Goal: Contribute content: Contribute content

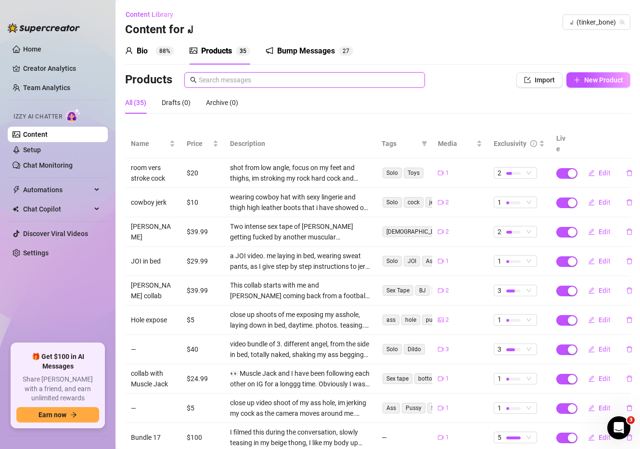
click at [219, 80] on input "text" at bounding box center [309, 80] width 220 height 11
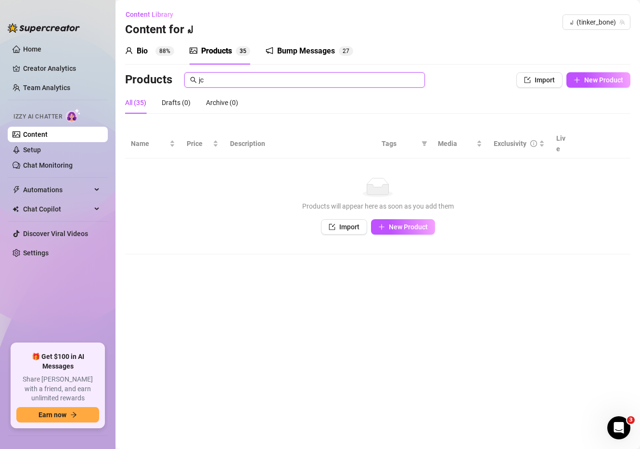
type input "j"
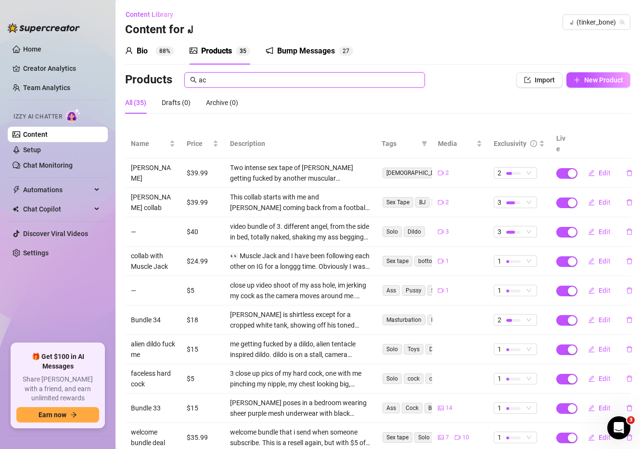
type input "a"
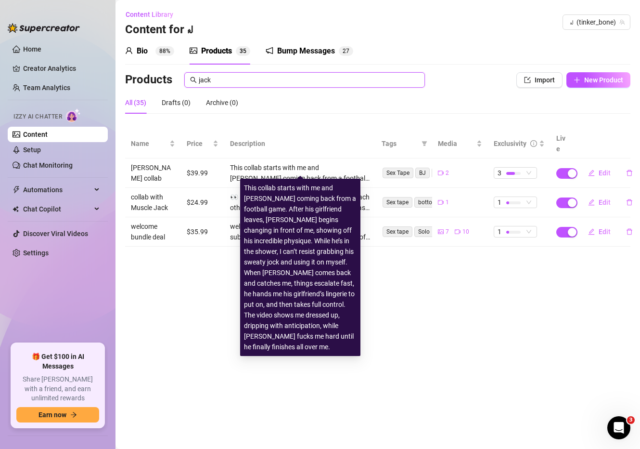
type input "jack"
click at [299, 162] on div "This collab starts with me and [PERSON_NAME] coming back from a football game. …" at bounding box center [300, 172] width 140 height 21
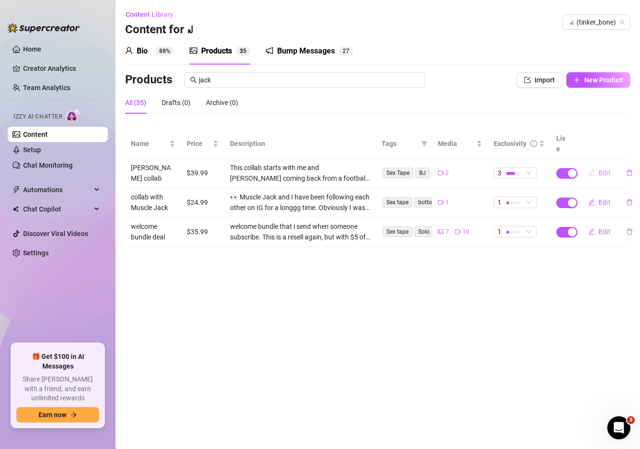
click at [607, 169] on span "Edit" at bounding box center [605, 173] width 12 height 8
type textarea "Literally my fantasy to be caught sniffing a straight guy's underwear right aft…"
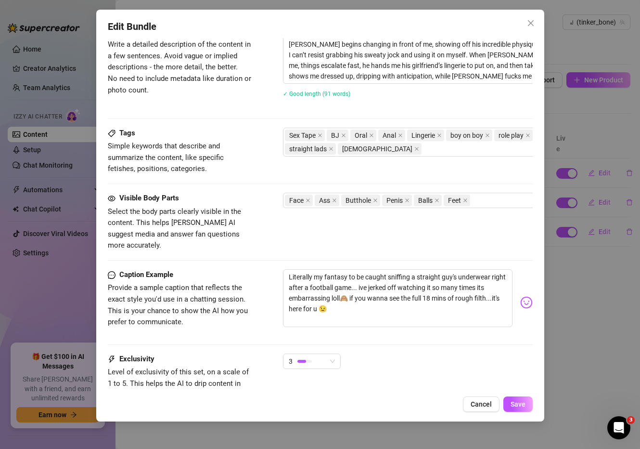
scroll to position [490, 0]
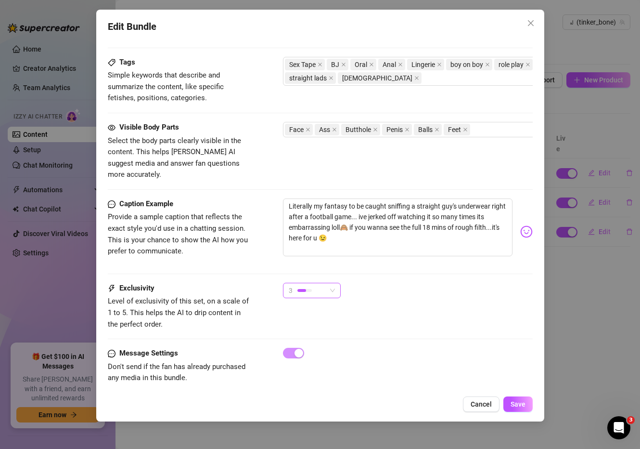
click at [304, 289] on div at bounding box center [301, 290] width 9 height 3
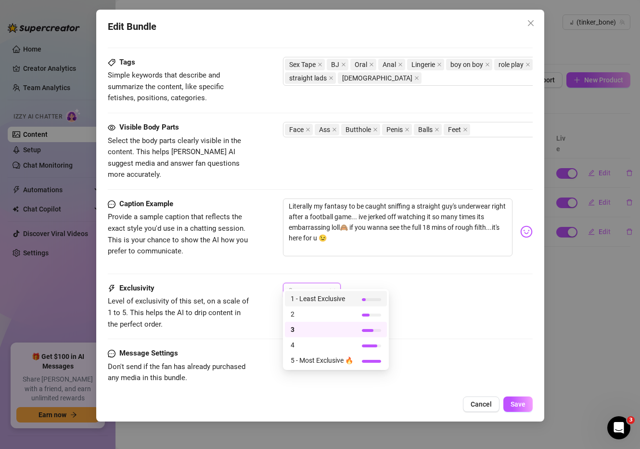
click at [315, 300] on span "1 - Least Exclusive" at bounding box center [322, 298] width 63 height 11
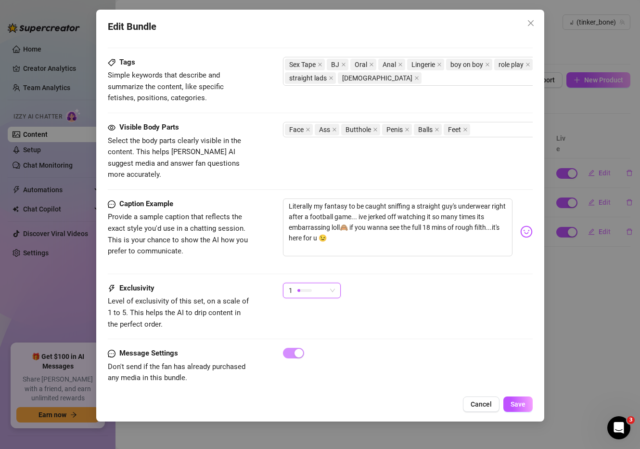
click at [450, 282] on div "1 1" at bounding box center [408, 294] width 250 height 24
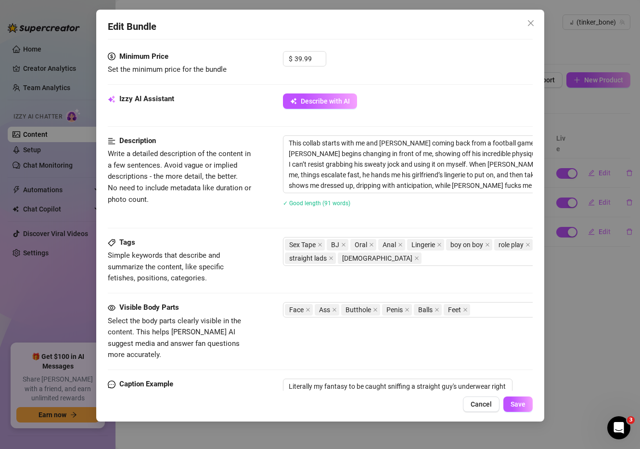
scroll to position [448, 0]
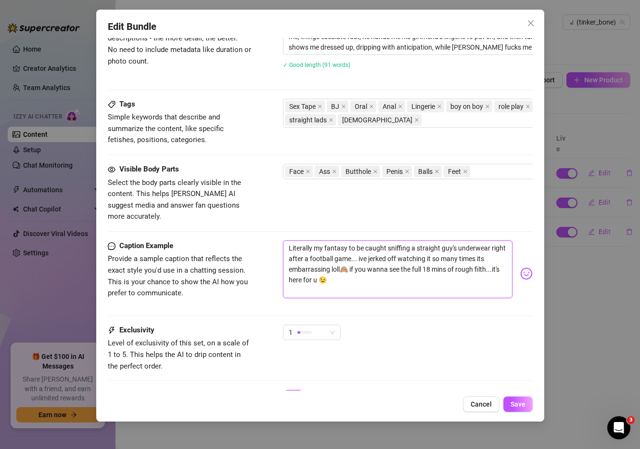
click at [289, 240] on textarea "Literally my fantasy to be caught sniffing a straight guy's underwear right aft…" at bounding box center [398, 269] width 230 height 58
type textarea "hLiterally my fantasy to be caught sniffing a straight guy's underwear right af…"
type textarea "heLiterally my fantasy to be caught sniffing a straight guy's underwear right a…"
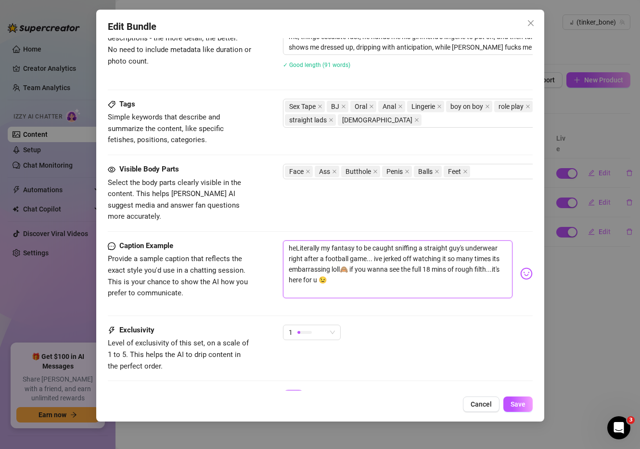
type textarea "herLiterally my fantasy to be caught sniffing a straight guy's underwear right …"
type textarea "hereLiterally my fantasy to be caught sniffing a straight guy's underwear right…"
type textarea "here Literally my fantasy to be caught sniffing a straight guy's underwear righ…"
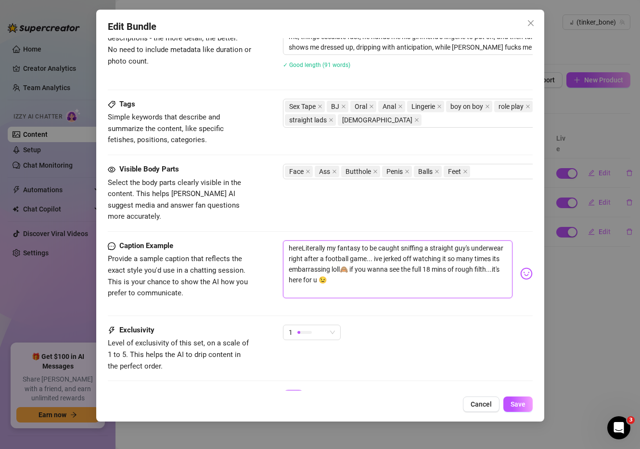
type textarea "here Literally my fantasy to be caught sniffing a straight guy's underwear righ…"
type textarea "here uLiterally my fantasy to be caught sniffing a straight guy's underwear rig…"
type textarea "here u Literally my fantasy to be caught sniffing a straight guy's underwear ri…"
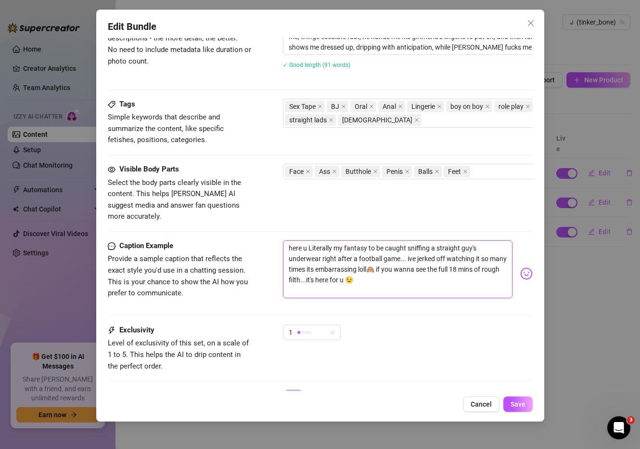
type textarea "here u gLiterally my fantasy to be caught sniffing a straight guy's underwear r…"
type textarea "here u goLiterally my fantasy to be caught sniffing a straight guy's underwear …"
type textarea "here u go Literally my fantasy to be caught sniffing a straight guy's underwear…"
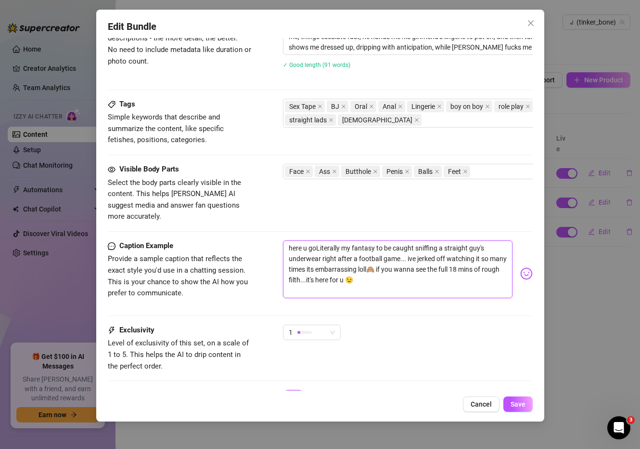
type textarea "here u go Literally my fantasy to be caught sniffing a straight guy's underwear…"
type textarea "here u go bLiterally my fantasy to be caught sniffing a straight guy's underwea…"
type textarea "here u go baLiterally my fantasy to be caught sniffing a straight guy's underwe…"
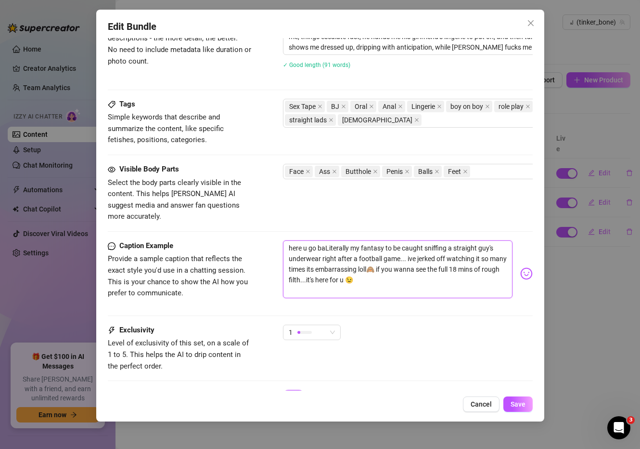
type textarea "here u go babLiterally my fantasy to be caught sniffing a straight guy's underw…"
type textarea "here u go babeLiterally my fantasy to be caught sniffing a straight guy's under…"
type textarea "here u go babemLiterally my fantasy to be caught sniffing a straight guy's unde…"
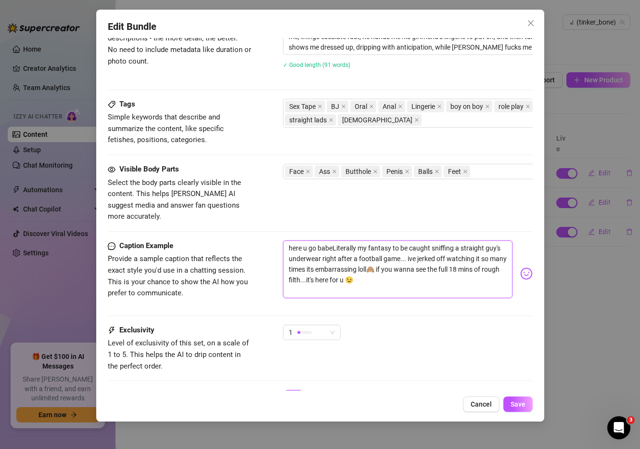
type textarea "here u go babemLiterally my fantasy to be caught sniffing a straight guy's unde…"
type textarea "here u go babem Literally my fantasy to be caught sniffing a straight guy's und…"
type textarea "here u go babemLiterally my fantasy to be caught sniffing a straight guy's unde…"
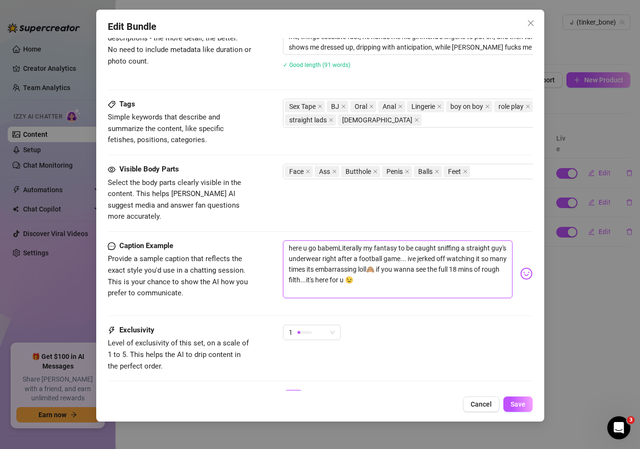
type textarea "here u go babeLiterally my fantasy to be caught sniffing a straight guy's under…"
type textarea "here u go babe,Literally my fantasy to be caught sniffing a straight guy's unde…"
type textarea "here u go babe, Literally my fantasy to be caught sniffing a straight guy's und…"
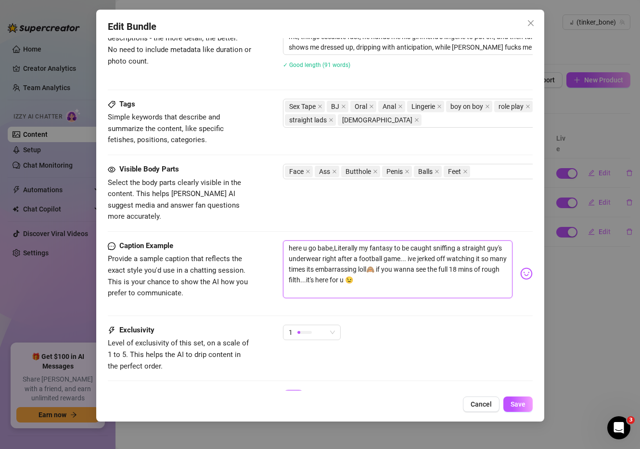
type textarea "here u go babe, Literally my fantasy to be caught sniffing a straight guy's und…"
click at [399, 241] on textarea "here u go babe, Literally my fantasy to be caught sniffing a straight guy's und…" at bounding box center [398, 269] width 230 height 58
click at [337, 240] on textarea "here u go babe, Literally my fantasy to be caught sniffing a straight guy's und…" at bounding box center [398, 269] width 230 height 58
type textarea "here u go babe, Lliterally my fantasy to be caught sniffing a straight guy's un…"
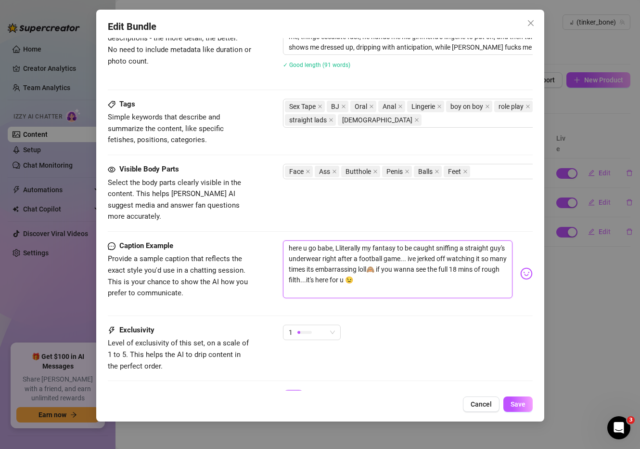
type textarea "here u go babe, Literally my fantasy to be caught sniffing a straight guy's und…"
type textarea "here u go babe, iterally my fantasy to be caught sniffing a straight guy's unde…"
type textarea "here u go babe, literally my fantasy to be caught sniffing a straight guy's und…"
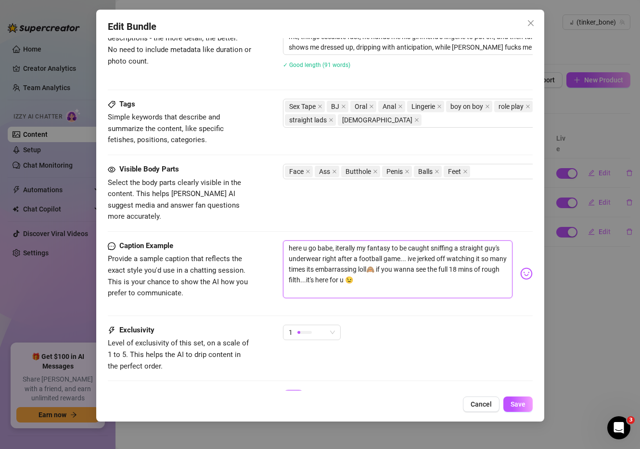
type textarea "here u go babe, literally my fantasy to be caught sniffing a straight guy's und…"
click at [446, 240] on textarea "here u go babe, literally my fantasy to be caught sniffing a straight guy's und…" at bounding box center [398, 269] width 230 height 58
drag, startPoint x: 392, startPoint y: 237, endPoint x: 410, endPoint y: 239, distance: 17.4
click at [419, 241] on textarea "here u go babe, literally my fantasy to be caught sniffing a straight guy's und…" at bounding box center [398, 269] width 230 height 58
drag, startPoint x: 393, startPoint y: 235, endPoint x: 405, endPoint y: 244, distance: 14.4
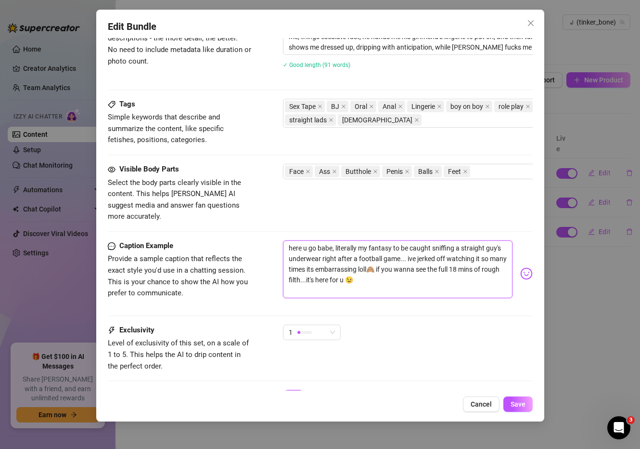
click at [405, 244] on textarea "here u go babe, literally my fantasy to be caught sniffing a straight guy's und…" at bounding box center [398, 269] width 230 height 58
type textarea "here u go babe, literally my fantasy ive jerked off watching it so many times i…"
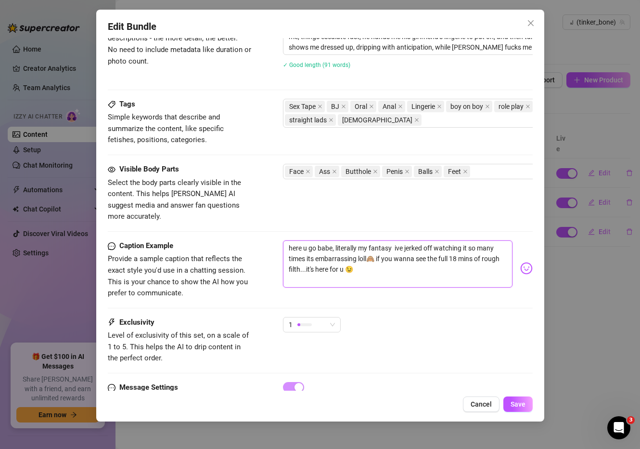
click at [360, 240] on textarea "here u go babe, literally my fantasy ive jerked off watching it so many times i…" at bounding box center [398, 263] width 230 height 47
type textarea "here u go babe, literally bmy fantasy ive jerked off watching it so many times …"
type textarea "here u go babe, literally bemy fantasy ive jerked off watching it so many times…"
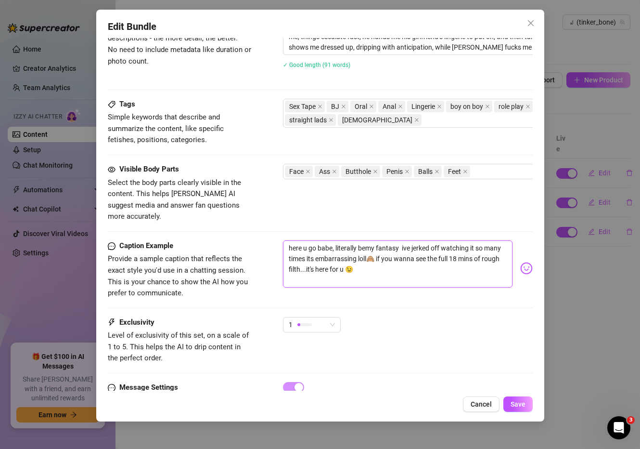
type textarea "here u go babe, literally beemy fantasy ive jerked off watching it so many time…"
type textarea "here u go babe, literally beenmy fantasy ive jerked off watching it so many tim…"
type textarea "here u go babe, literally been my fantasy ive jerked off watching it so many ti…"
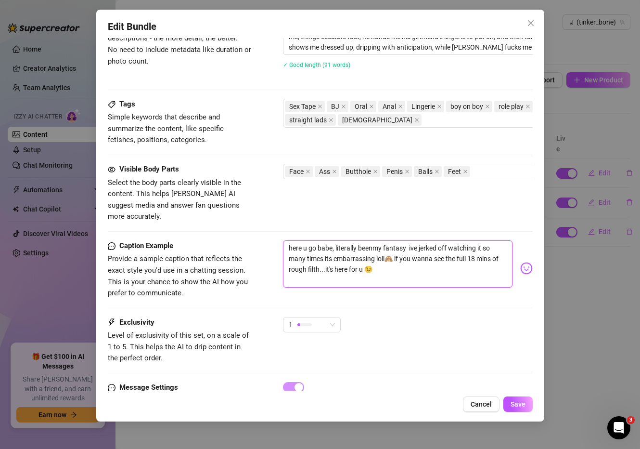
type textarea "here u go babe, literally been my fantasy ive jerked off watching it so many ti…"
click at [405, 240] on textarea "here u go babe, literally been my fantasy ive jerked off watching it so many ti…" at bounding box center [398, 263] width 230 height 47
type textarea "here u go babe, literally been my fantasy ive jerked off watching it so many ti…"
type textarea "here u go babe, literally been my fantasy f ive jerked off watching it so many …"
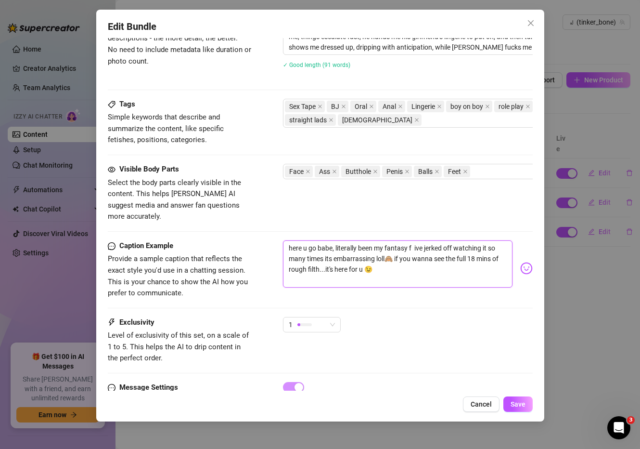
type textarea "here u go babe, literally been my fantasy f ive jerked off watching it so many …"
type textarea "here u go babe, literally been my fantasy fo ive jerked off watching it so many…"
type textarea "here u go babe, literally been my fantasy for ive jerked off watching it so man…"
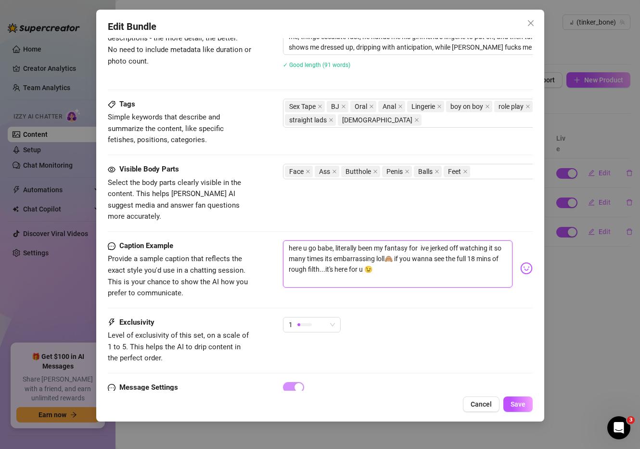
type textarea "here u go babe, literally been my fantasy for ive jerked off watching it so man…"
type textarea "here u go babe, literally been my fantasy for s ive jerked off watching it so m…"
type textarea "here u go babe, literally been my fantasy for so ive jerked off watching it so …"
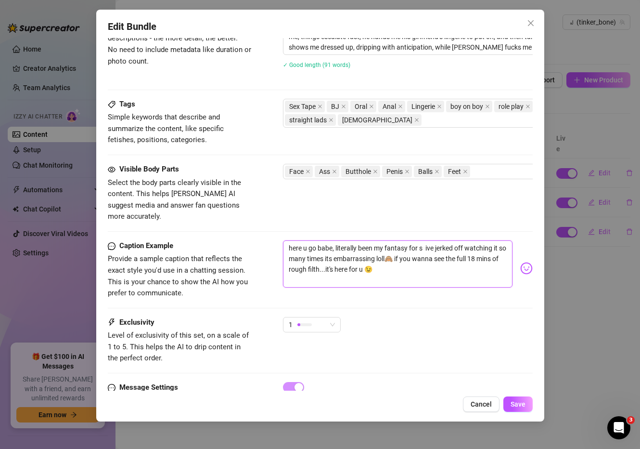
type textarea "here u go babe, literally been my fantasy for so ive jerked off watching it so …"
type textarea "here u go babe, literally been my fantasy for so l ive jerked off watching it s…"
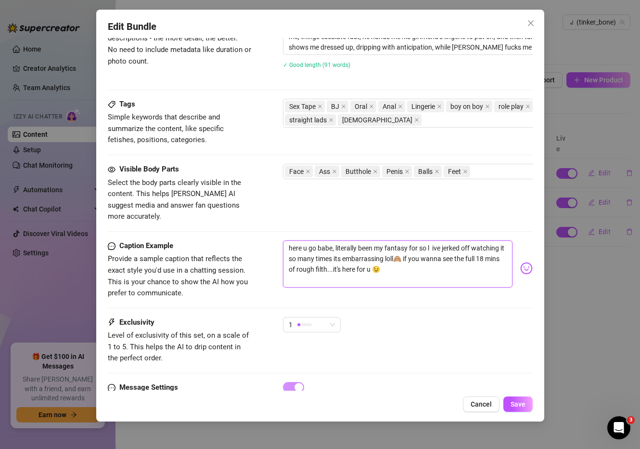
type textarea "here u go babe, literally been my fantasy for so lo ive jerked off watching it …"
type textarea "here u go babe, literally been my fantasy for so [PERSON_NAME] jerked off watch…"
type textarea "here u go babe, literally been my fantasy for so lond ive jerked off watching i…"
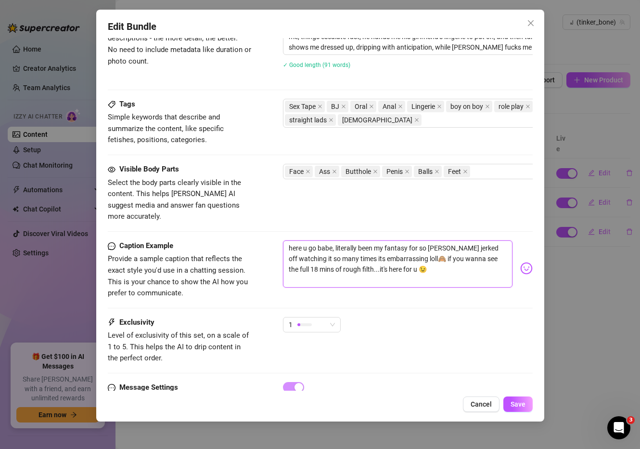
type textarea "here u go babe, literally been my fantasy for so lond ive jerked off watching i…"
type textarea "here u go babe, literally been my fantasy for so [PERSON_NAME] jerked off watch…"
type textarea "here u go babe, literally been my fantasy for so long ive jerked off watching i…"
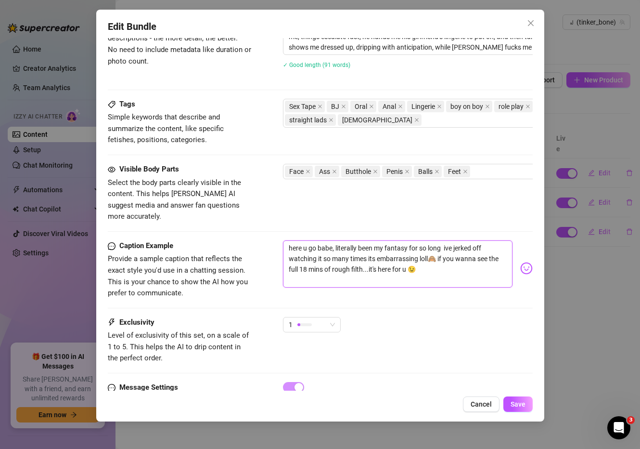
drag, startPoint x: 422, startPoint y: 252, endPoint x: 427, endPoint y: 244, distance: 9.3
click at [429, 244] on textarea "here u go babe, literally been my fantasy for so long ive jerked off watching i…" at bounding box center [398, 263] width 230 height 47
type textarea "here u go babe, literally been my fantasy for so long ive jerked off watching i…"
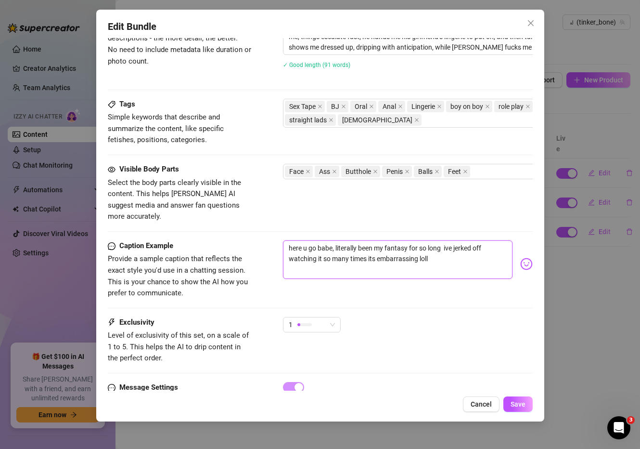
drag, startPoint x: 452, startPoint y: 243, endPoint x: 443, endPoint y: 239, distance: 10.1
click at [443, 240] on textarea "here u go babe, literally been my fantasy for so long ive jerked off watching i…" at bounding box center [398, 259] width 230 height 38
type textarea "here u go babe, literally been my fantasy for so long"
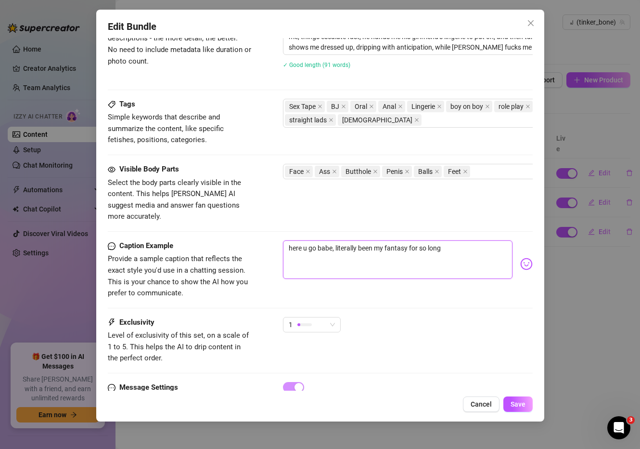
type textarea "here u go babe, literally been my fantasy for so long"
type textarea "here u go babe, literally been my fantasy for so long,"
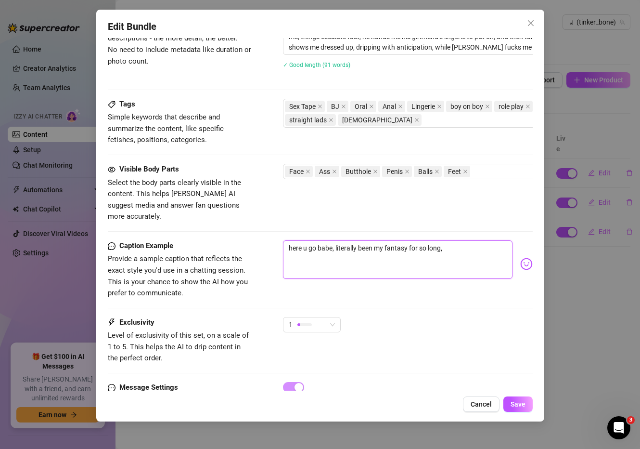
type textarea "here u go babe, literally been my fantasy for so long, i"
type textarea "here u go babe, literally been my fantasy for so long, i k"
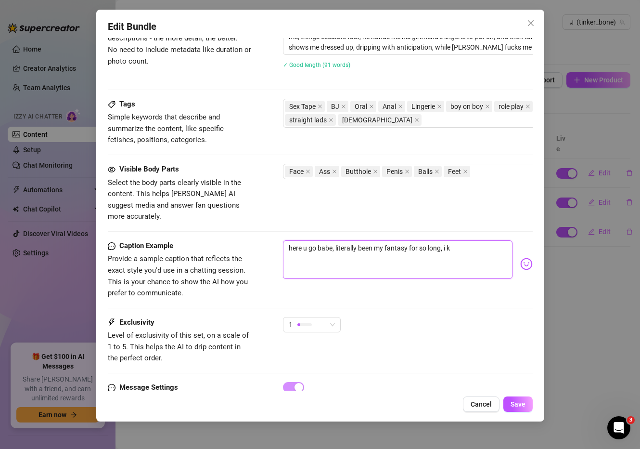
type textarea "here u go babe, literally been my fantasy for so long, i k"
type textarea "here u go babe, literally been my fantasy for so long, i kn"
type textarea "here u go babe, literally been my fantasy for so long, i kno"
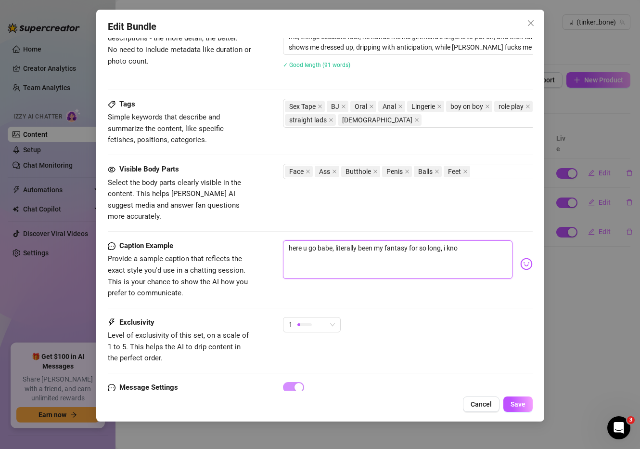
type textarea "here u go babe, literally been my fantasy for so long, i know"
type textarea "here u go babe, literally been my fantasy for so long, i know y"
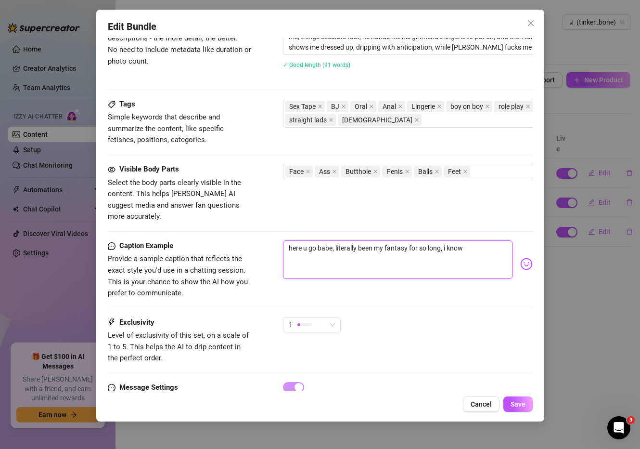
type textarea "here u go babe, literally been my fantasy for so long, i know y"
type textarea "here u go babe, literally been my fantasy for so long, i know yo"
type textarea "here u go babe, literally been my fantasy for so long, i know you"
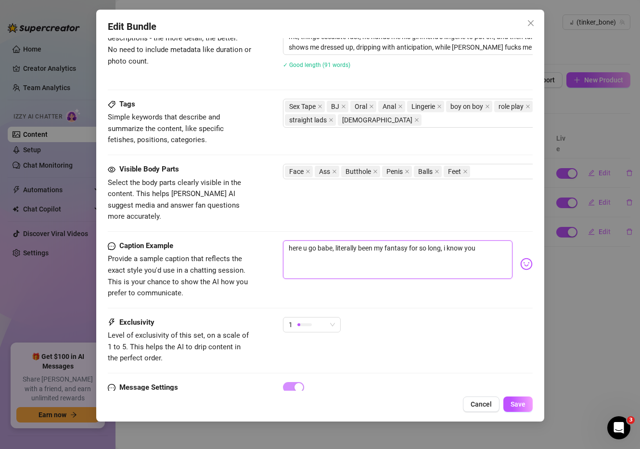
type textarea "here u go babe, literally been my fantasy for so long, i know you"
type textarea "here u go babe, literally been my fantasy for so long, i know you g"
type textarea "here u go babe, literally been my fantasy for so long, i know you go"
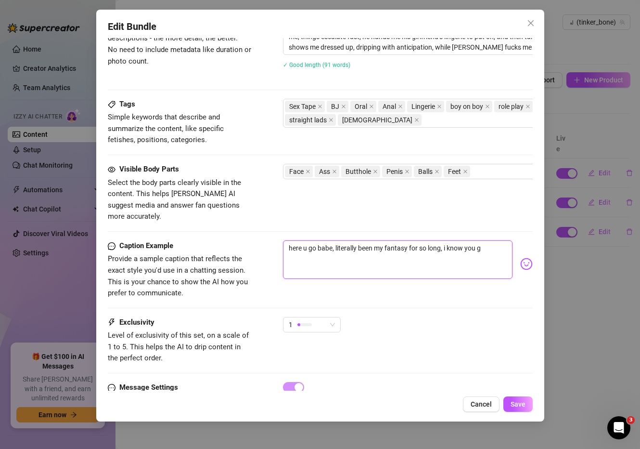
type textarea "here u go babe, literally been my fantasy for so long, i know you go"
type textarea "here u go babe, literally been my fantasy for so long, i know you gon"
type textarea "here u go babe, literally been my fantasy for so long, i know you gonn"
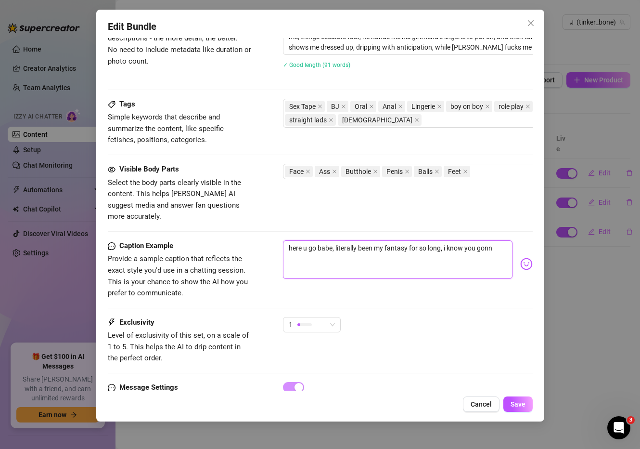
type textarea "here u go babe, literally been my fantasy for so long, i know you gonna"
type textarea "here u go babe, literally been my fantasy for so long, i know you gonna e"
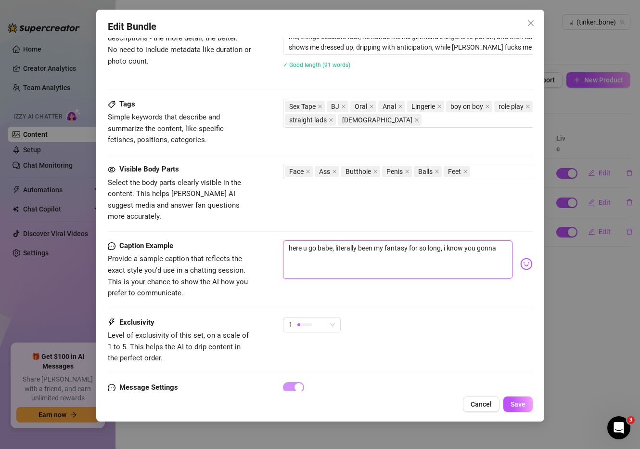
type textarea "here u go babe, literally been my fantasy for so long, i know you gonna e"
type textarea "here u go babe, literally been my fantasy for so long, i know you gonna en"
type textarea "here u go babe, literally been my fantasy for so long, i know you gonna enj"
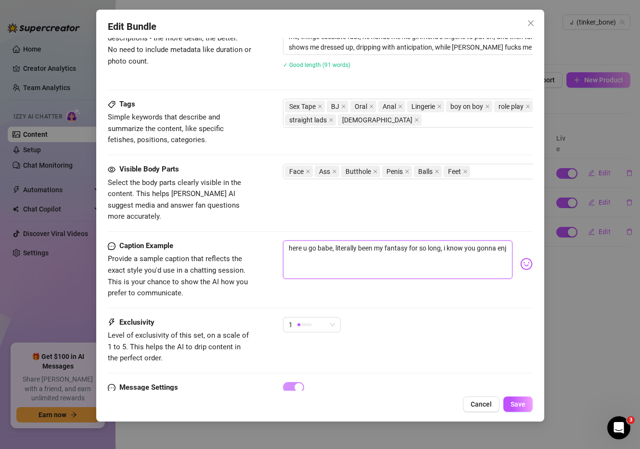
type textarea "here u go babe, literally been my fantasy for so long, i know you gonna enjo"
type textarea "here u go babe, literally been my fantasy for so long, i know you gonna enjoy"
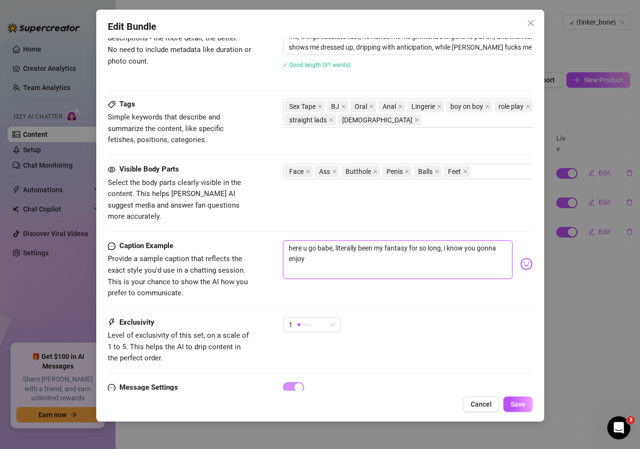
type textarea "here u go babe, literally been my fantasy for so long, i know you gonna enjoy"
type textarea "here u go babe, literally been my fantasy for so long, i know you gonna enjoy t"
type textarea "here u go babe, literally been my fantasy for so long, i know you gonna enjoy th"
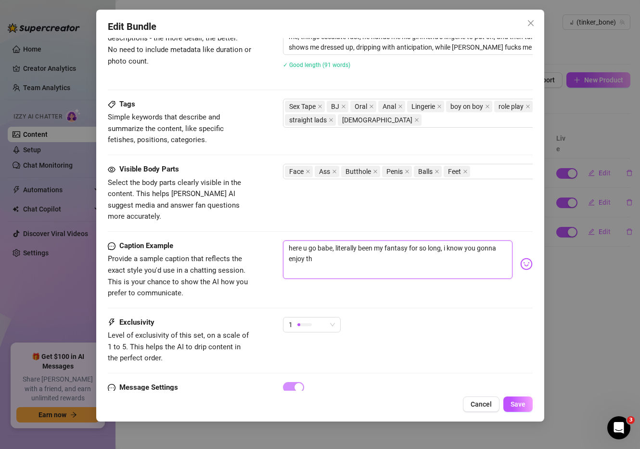
type textarea "here u go babe, literally been my fantasy for so long, i know you gonna enjoy t…"
type textarea "here u go babe, literally been my fantasy for so long, i know you gonna enjoy th"
type textarea "here u go babe, literally been my fantasy for so long, i know you gonna enjoy t"
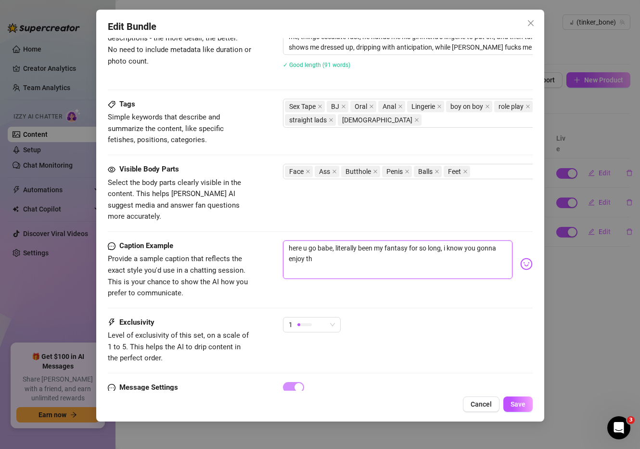
type textarea "here u go babe, literally been my fantasy for so long, i know you gonna enjoy t"
type textarea "here u go babe, literally been my fantasy for so long, i know you gonna enjoy"
type textarea "here u go babe, literally been my fantasy for so long, i know you gonna enjoy e"
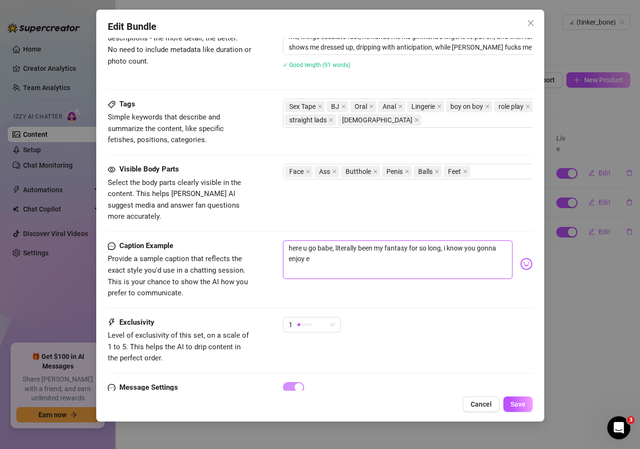
type textarea "here u go babe, literally been my fantasy for so long, i know you gonna enjoy ev"
type textarea "here u go babe, literally been my fantasy for so long, i know you gonna enjoy e…"
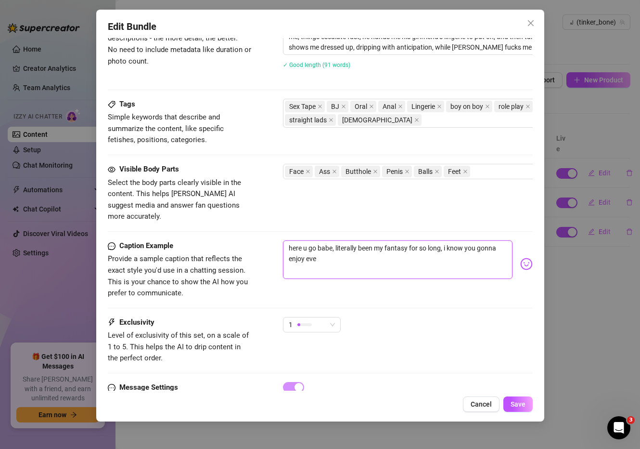
type textarea "here u go babe, literally been my fantasy for so long, i know you gonna enjoy e…"
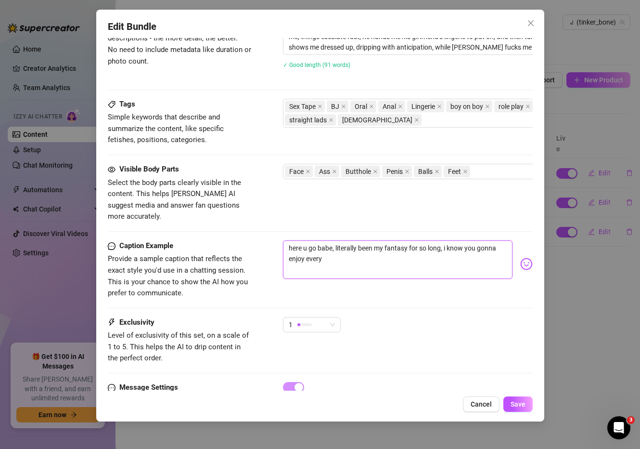
type textarea "here u go babe, literally been my fantasy for so long, i know you gonna enjoy e…"
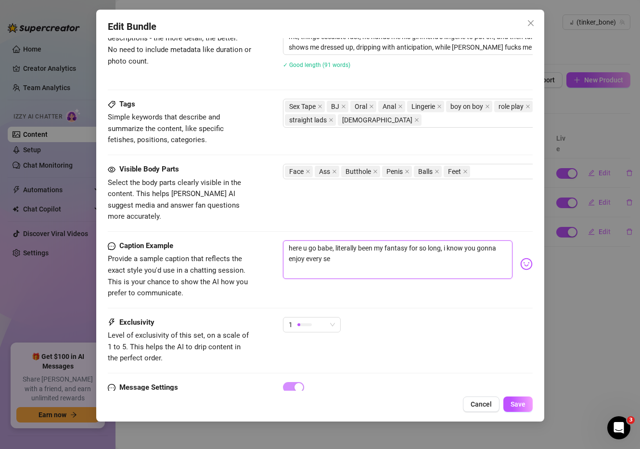
type textarea "here u go babe, literally been my fantasy for so long, i know you gonna enjoy e…"
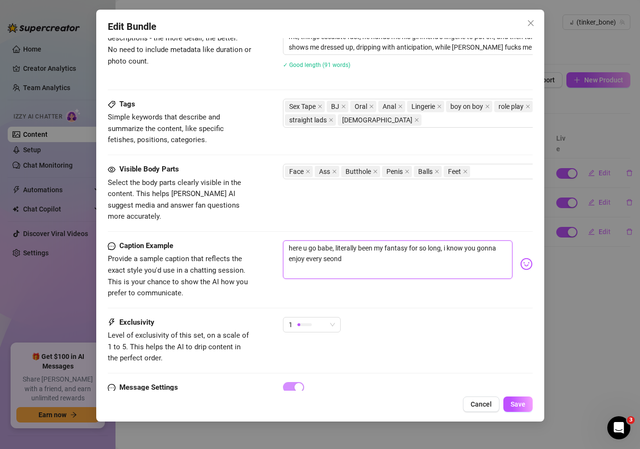
type textarea "here u go babe, literally been my fantasy for so long, i know you gonna enjoy e…"
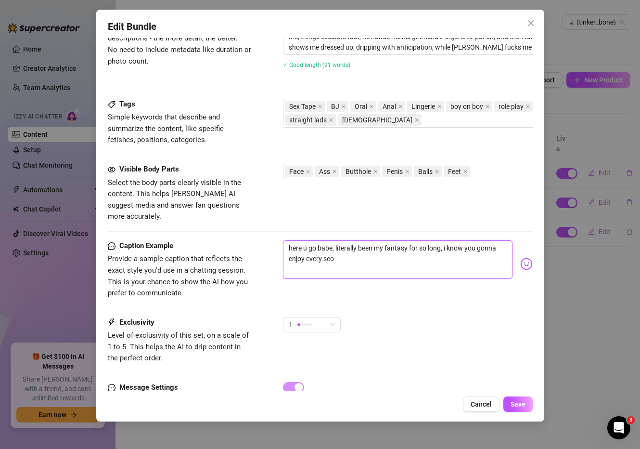
type textarea "here u go babe, literally been my fantasy for so long, i know you gonna enjoy e…"
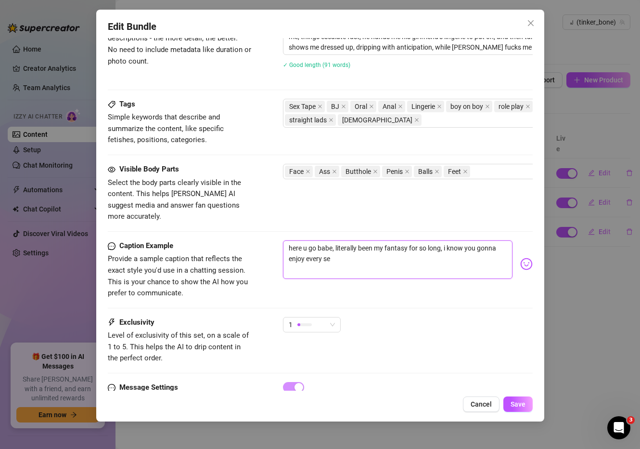
type textarea "here u go babe, literally been my fantasy for so long, i know you gonna enjoy e…"
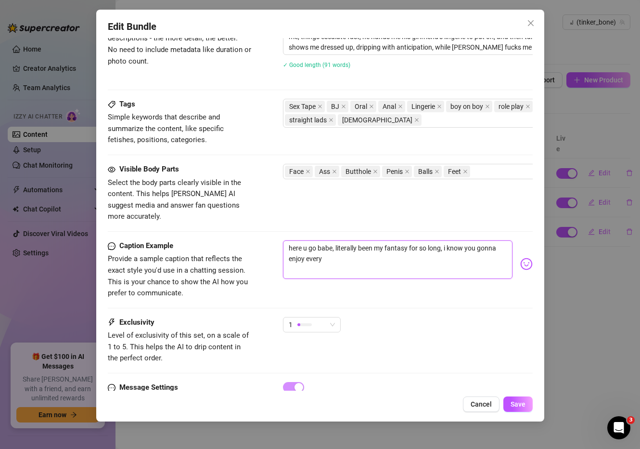
type textarea "here u go babe, literally been my fantasy for so long, i know you gonna enjoy e…"
click at [526, 257] on img at bounding box center [526, 263] width 13 height 13
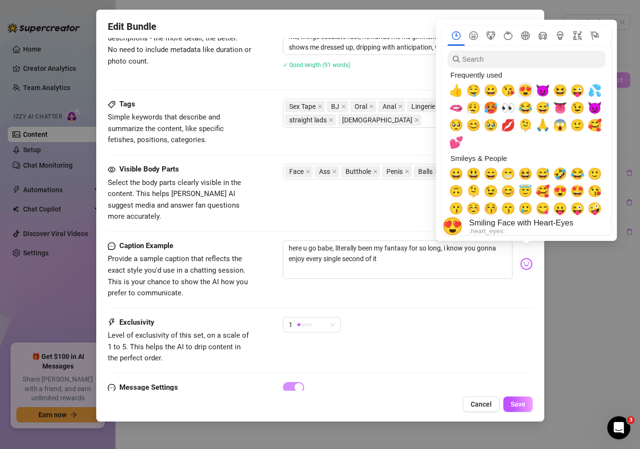
click at [537, 89] on span "😈" at bounding box center [543, 90] width 14 height 13
click at [400, 201] on div "Visible Body Parts Select the body parts clearly visible in the content. This h…" at bounding box center [320, 193] width 425 height 59
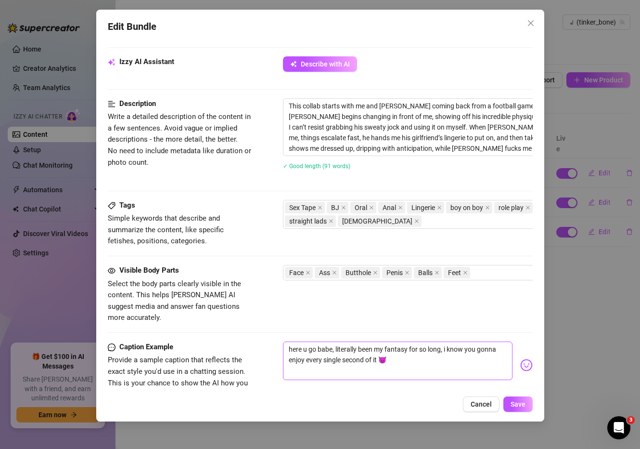
scroll to position [349, 0]
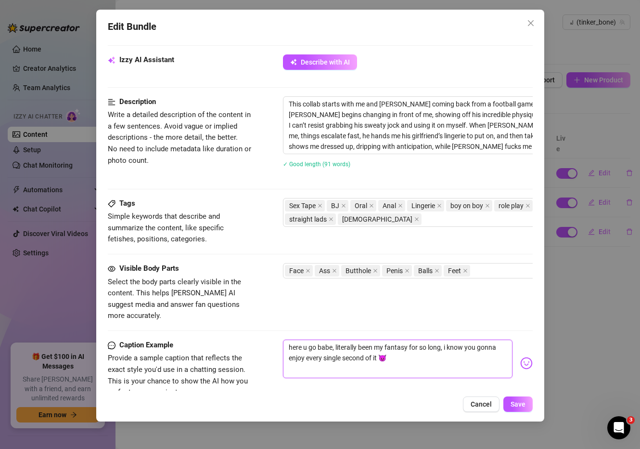
click at [288, 339] on textarea "here u go babe, literally been my fantasy for so long, i know you gonna enjoy e…" at bounding box center [398, 358] width 230 height 38
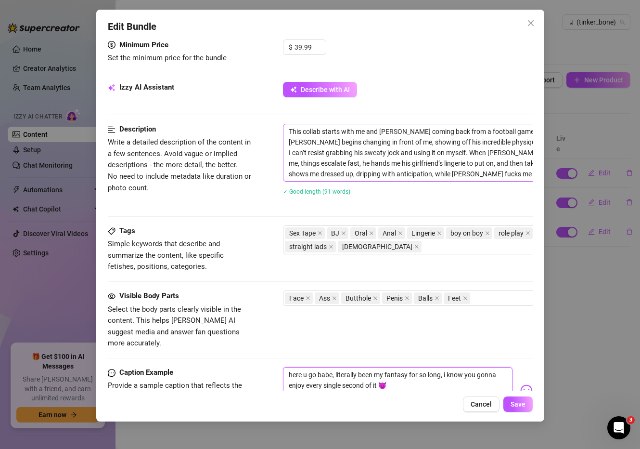
scroll to position [317, 0]
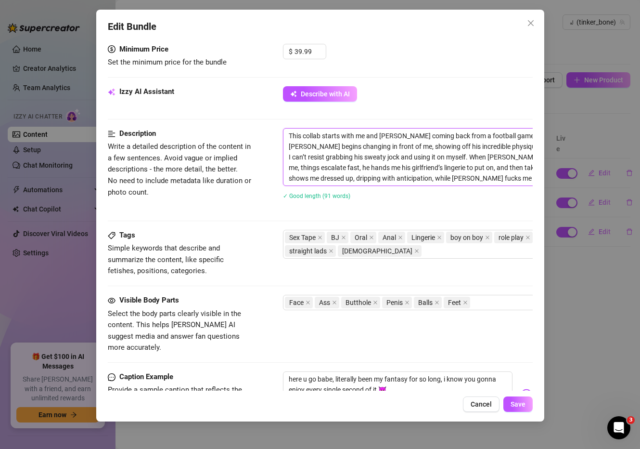
click at [399, 140] on textarea "This collab starts with me and [PERSON_NAME] coming back from a football game. …" at bounding box center [451, 156] width 336 height 57
click at [291, 137] on textarea "This collab starts with me and [PERSON_NAME] coming back from a football game. …" at bounding box center [451, 156] width 336 height 57
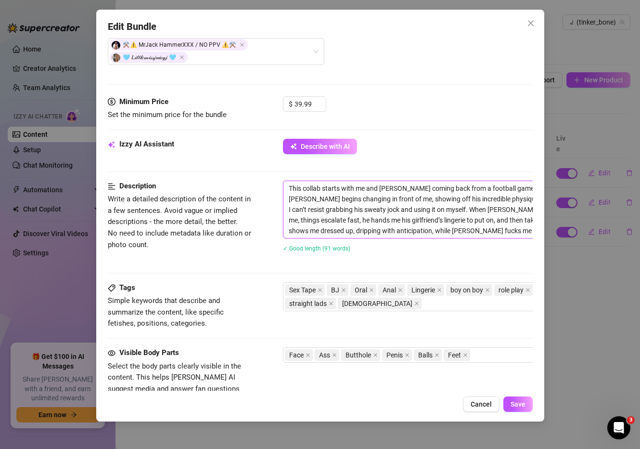
scroll to position [252, 0]
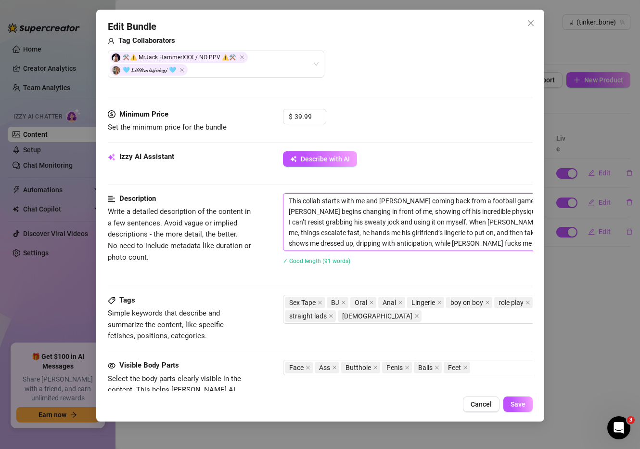
click at [288, 201] on textarea "This collab starts with me and [PERSON_NAME] coming back from a football game. …" at bounding box center [451, 221] width 336 height 57
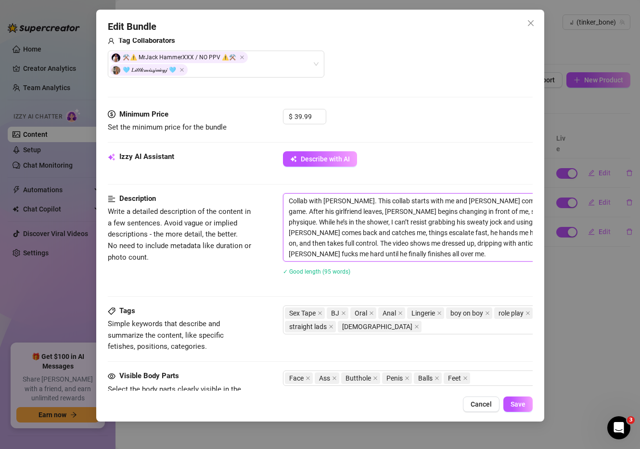
click at [351, 223] on textarea "Collab with [PERSON_NAME]. This collab starts with me and [PERSON_NAME] coming …" at bounding box center [451, 226] width 336 height 67
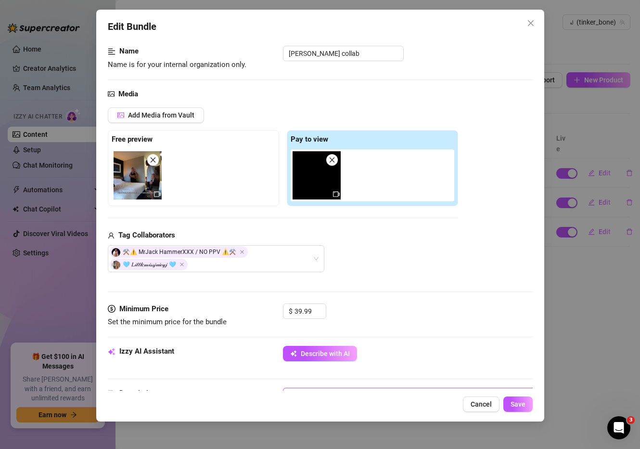
scroll to position [0, 0]
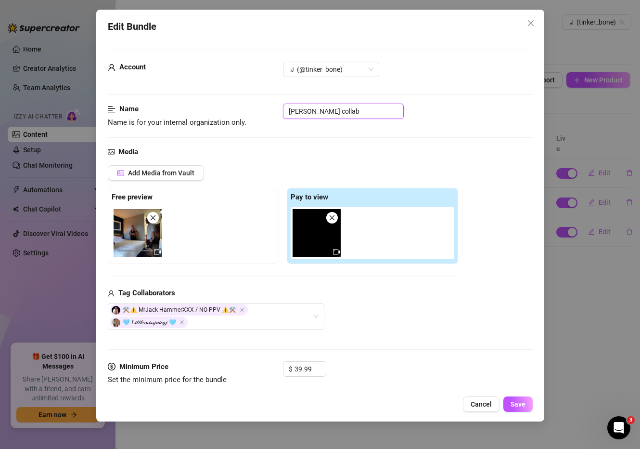
click at [359, 110] on input "[PERSON_NAME] collab" at bounding box center [343, 110] width 121 height 15
